Goal: Check status: Check status

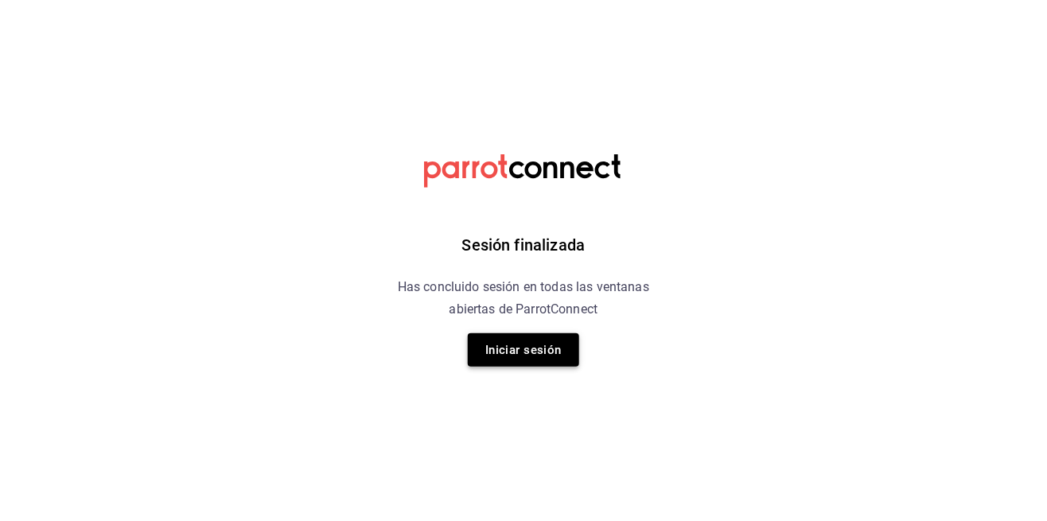
click at [532, 354] on button "Iniciar sesión" at bounding box center [523, 349] width 111 height 33
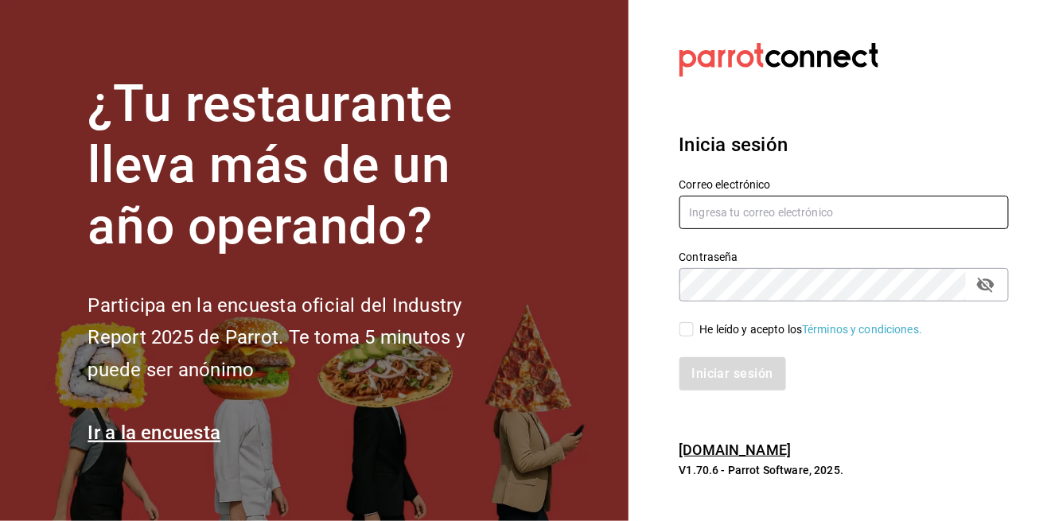
click at [697, 229] on input "text" at bounding box center [844, 212] width 330 height 33
type input "[EMAIL_ADDRESS][DOMAIN_NAME]"
click at [682, 336] on input "He leído y acepto los Términos y condiciones." at bounding box center [686, 329] width 14 height 14
checkbox input "true"
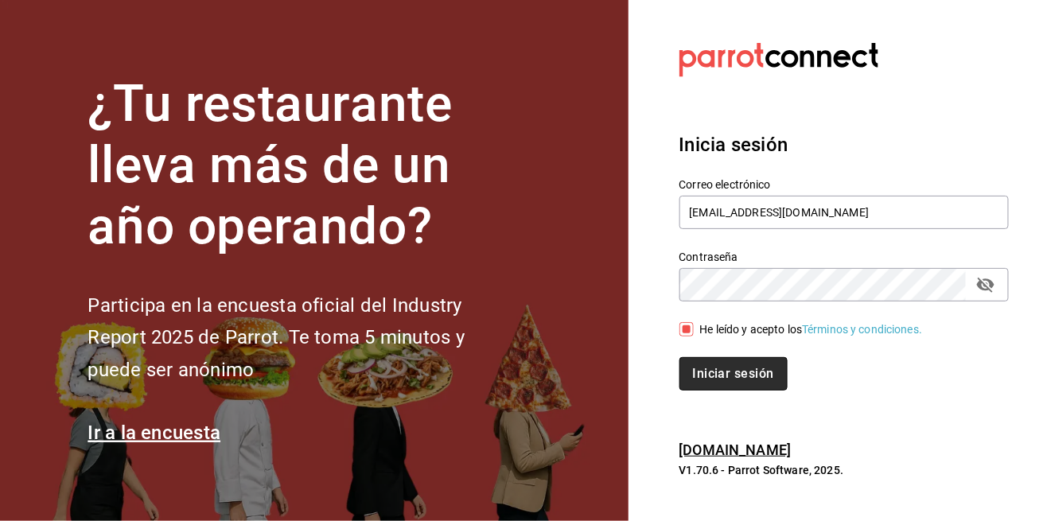
click at [703, 391] on button "Iniciar sesión" at bounding box center [733, 373] width 108 height 33
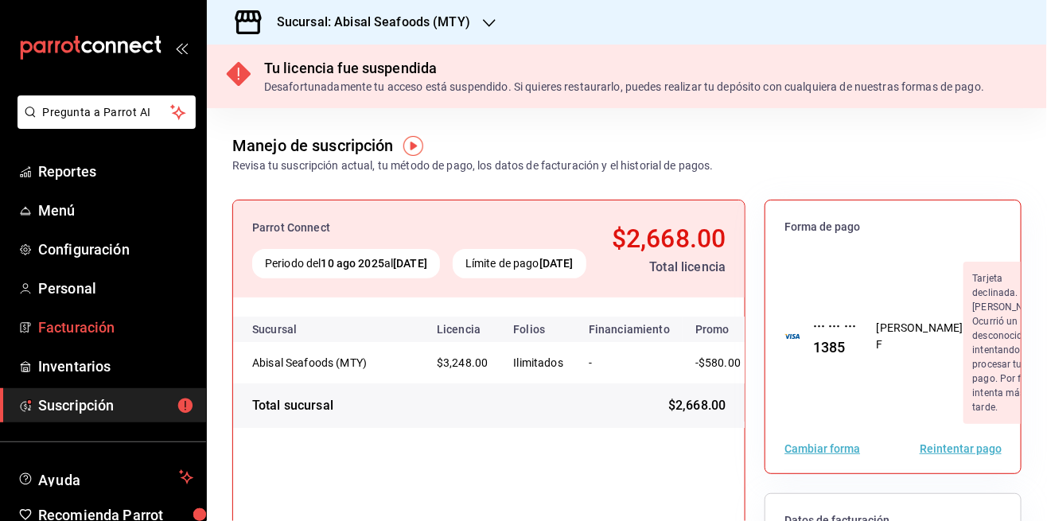
click at [53, 339] on link "Facturación" at bounding box center [103, 327] width 206 height 34
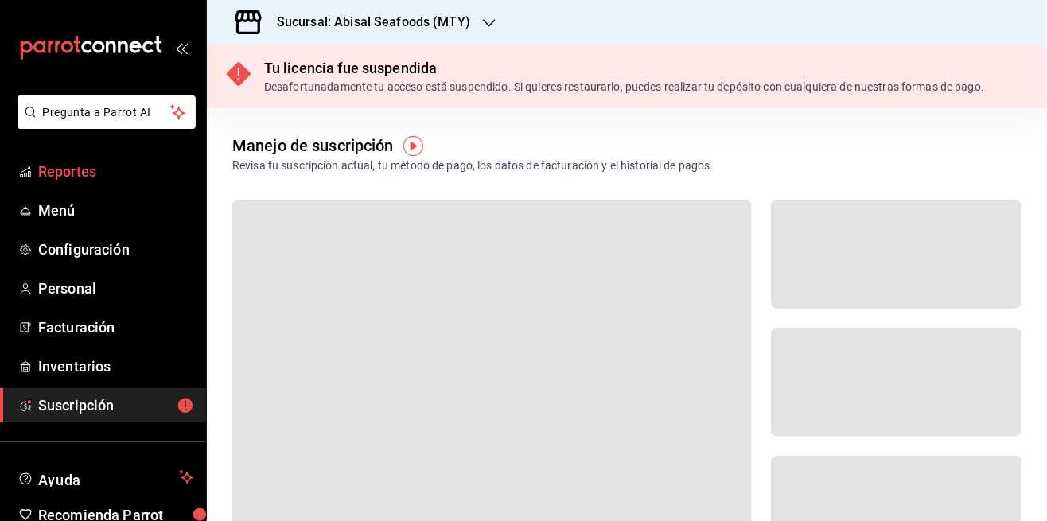
click at [59, 183] on link "Reportes" at bounding box center [103, 171] width 206 height 34
click at [56, 179] on span "Reportes" at bounding box center [115, 171] width 155 height 21
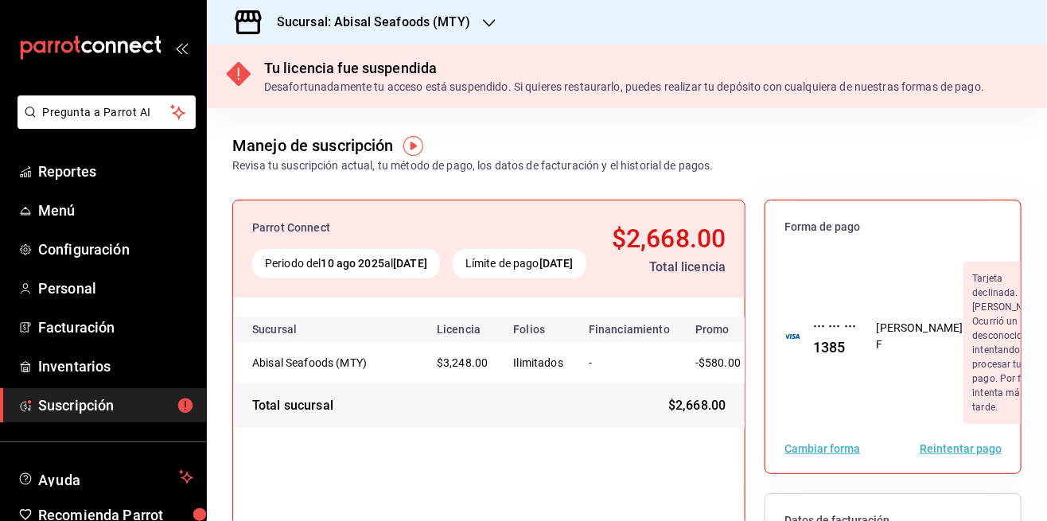
click at [343, 21] on h3 "Sucursal: Abisal Seafoods (MTY)" at bounding box center [367, 22] width 206 height 19
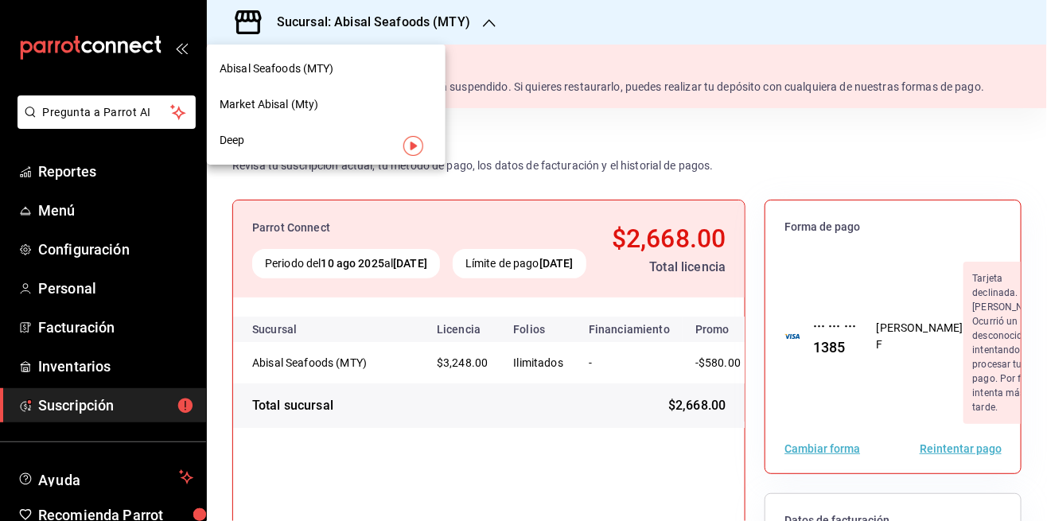
click at [251, 106] on span "Market Abisal (Mty)" at bounding box center [269, 104] width 99 height 17
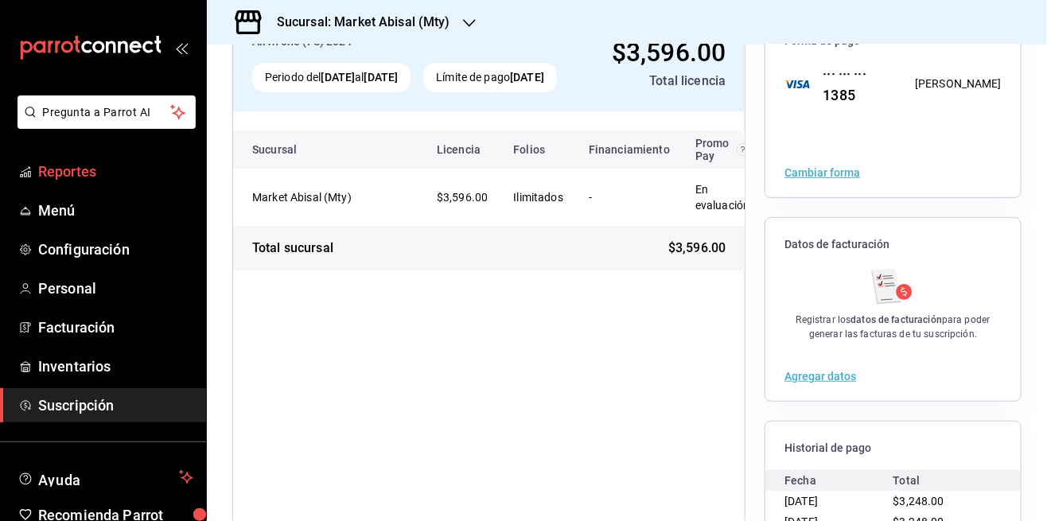
click at [64, 171] on span "Reportes" at bounding box center [115, 171] width 155 height 21
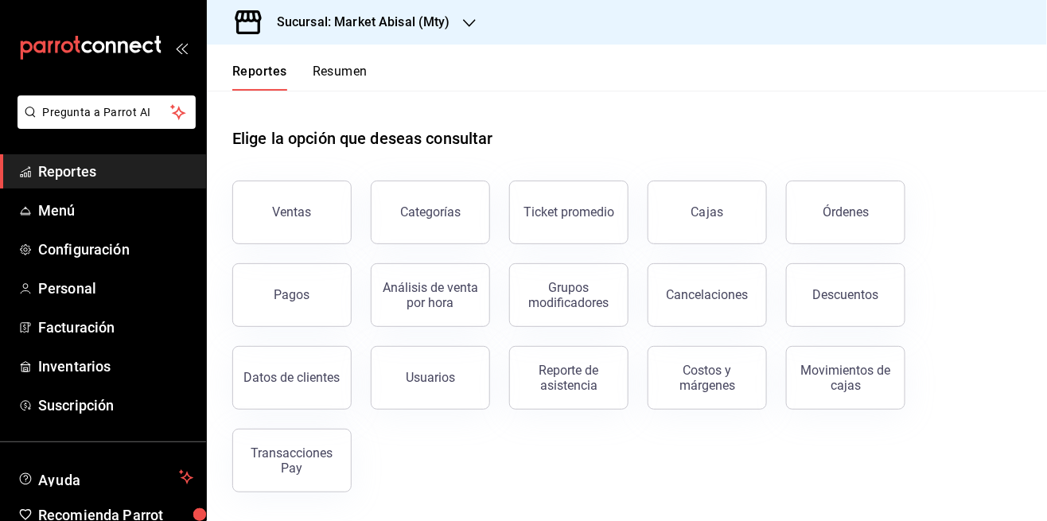
scroll to position [76, 0]
click at [291, 429] on button "Transacciones Pay" at bounding box center [291, 461] width 119 height 64
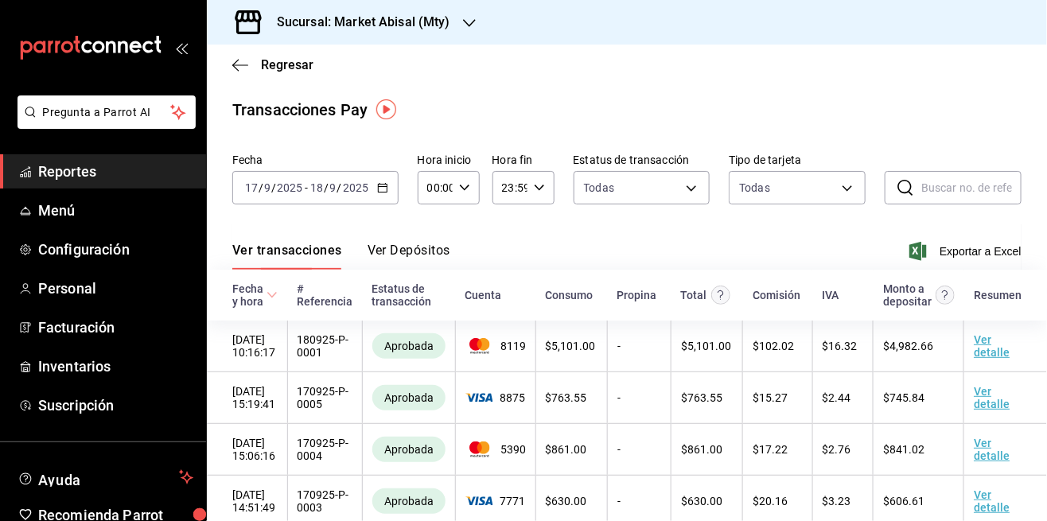
click at [342, 191] on input "2025" at bounding box center [355, 187] width 27 height 13
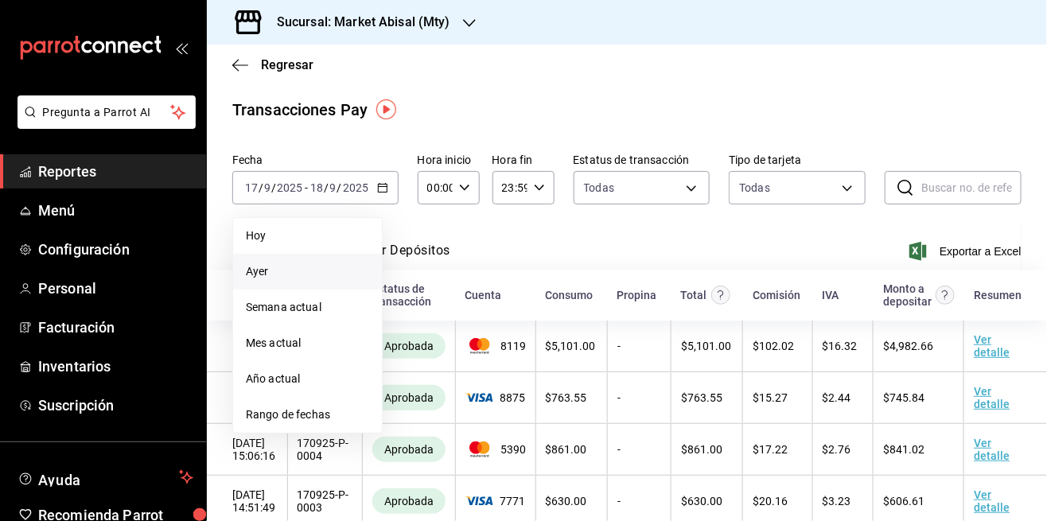
click at [313, 268] on span "Ayer" at bounding box center [307, 271] width 123 height 17
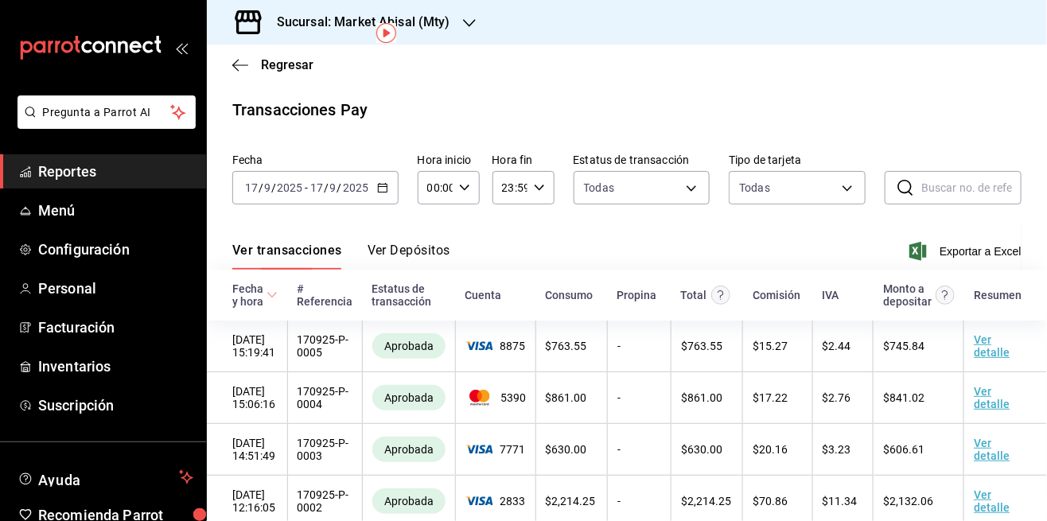
scroll to position [76, 0]
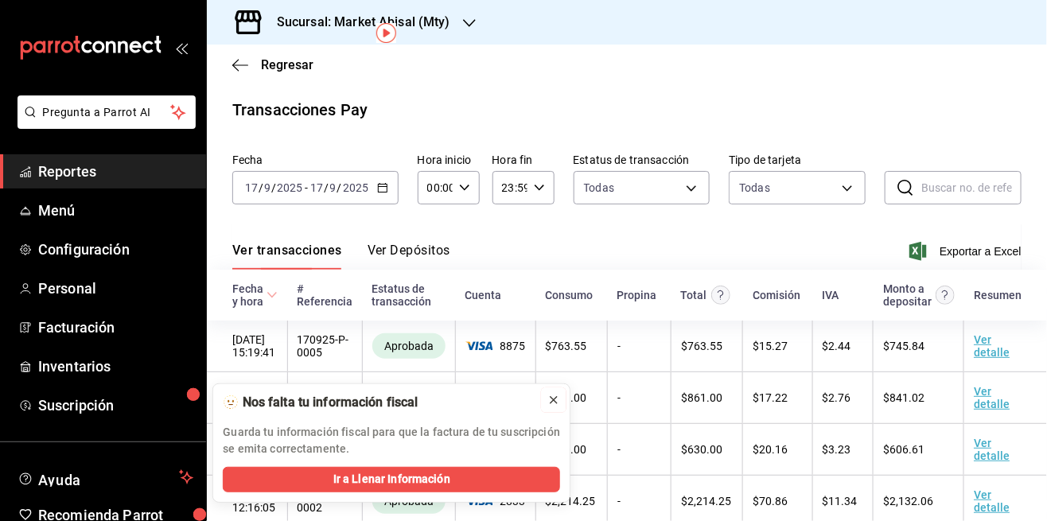
click at [546, 407] on button at bounding box center [553, 399] width 25 height 25
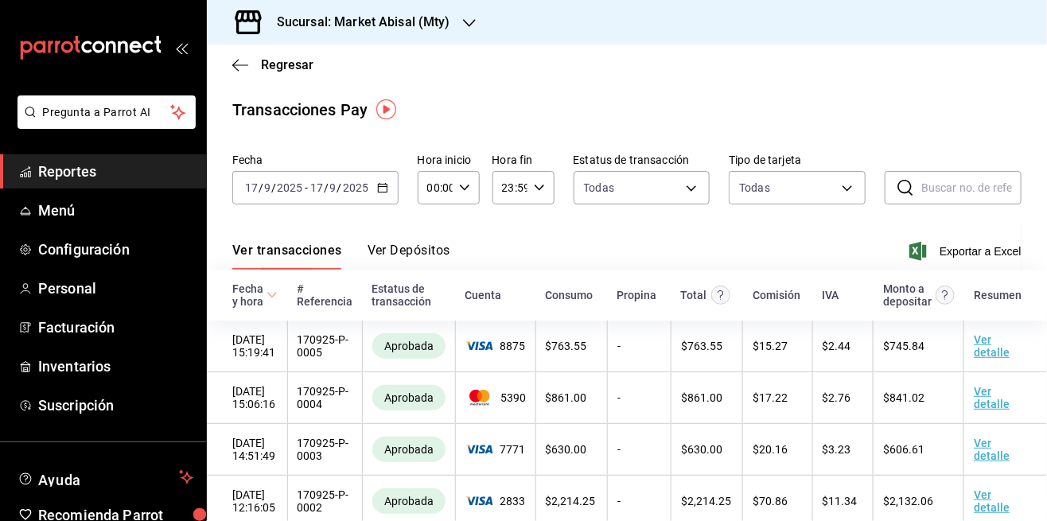
scroll to position [0, 0]
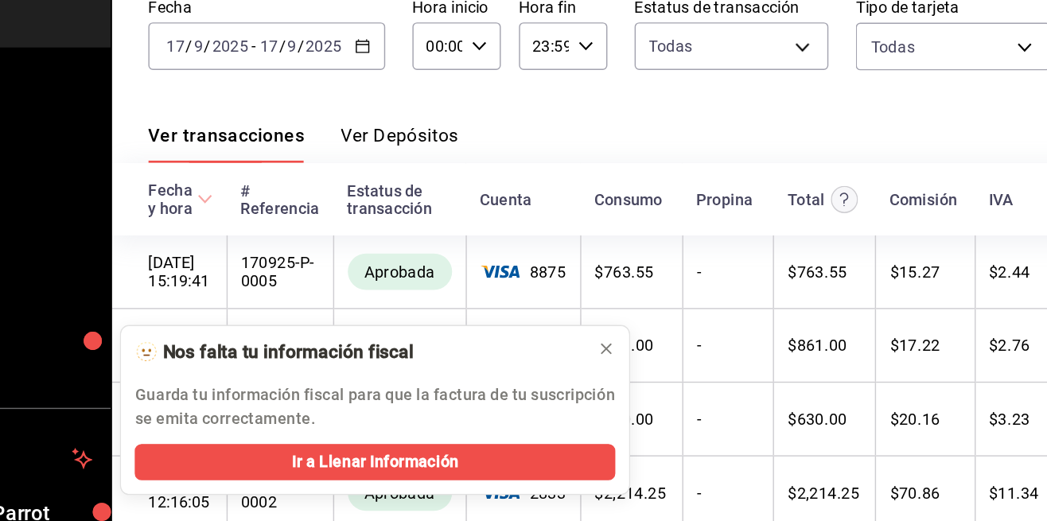
scroll to position [76, 0]
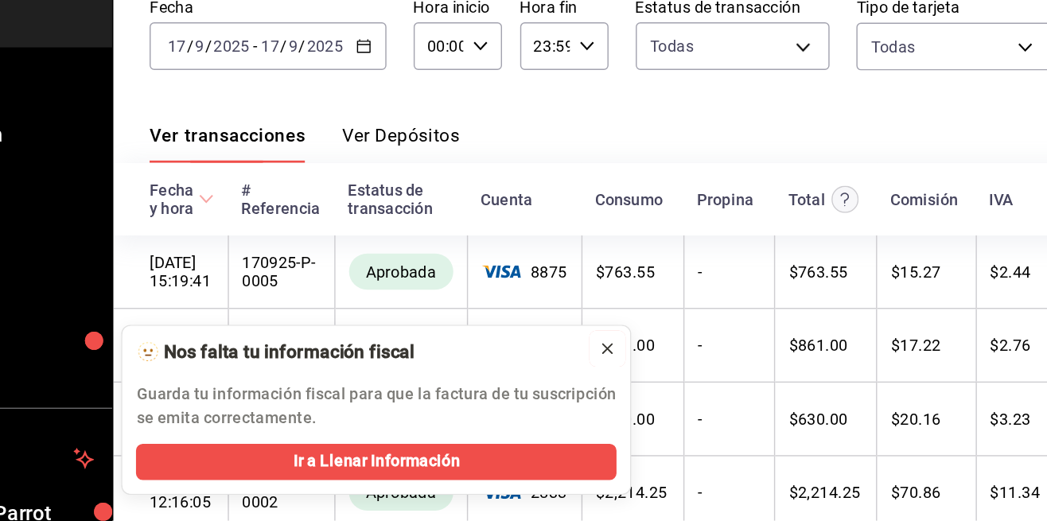
click at [556, 405] on icon at bounding box center [553, 400] width 13 height 13
